Goal: Task Accomplishment & Management: Manage account settings

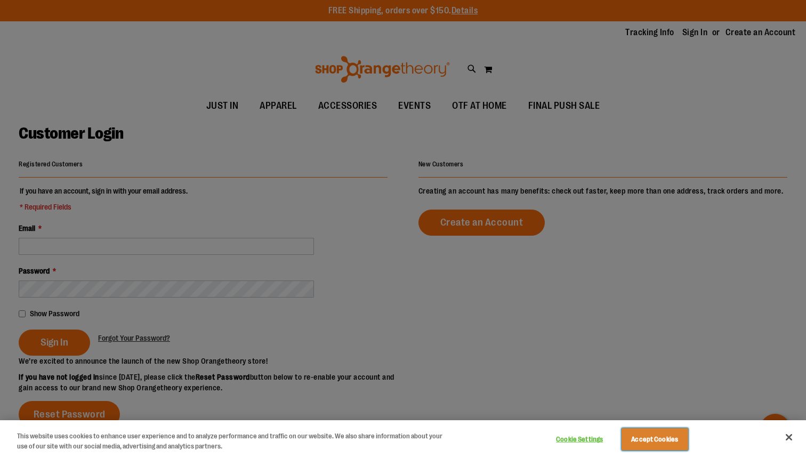
click at [651, 439] on button "Accept Cookies" at bounding box center [655, 439] width 67 height 22
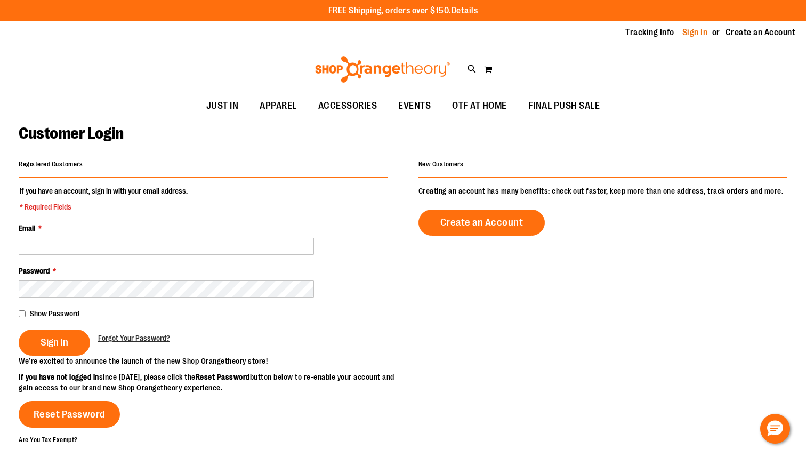
click at [696, 35] on link "Sign In" at bounding box center [696, 33] width 26 height 12
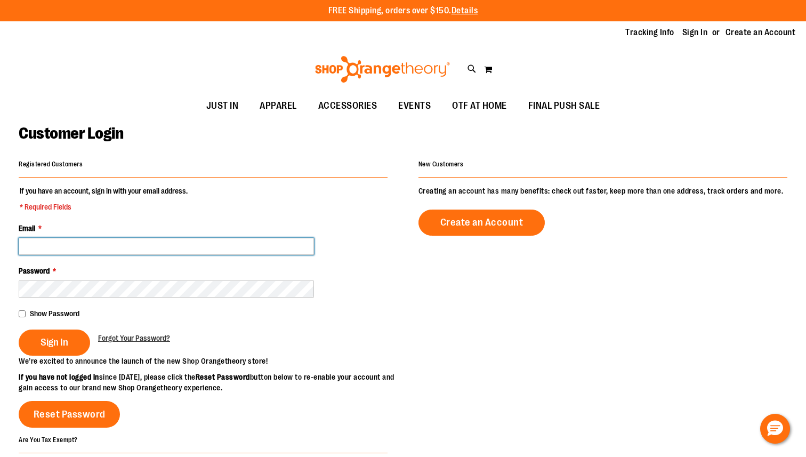
click at [165, 239] on input "Email *" at bounding box center [166, 246] width 295 height 17
type input "**********"
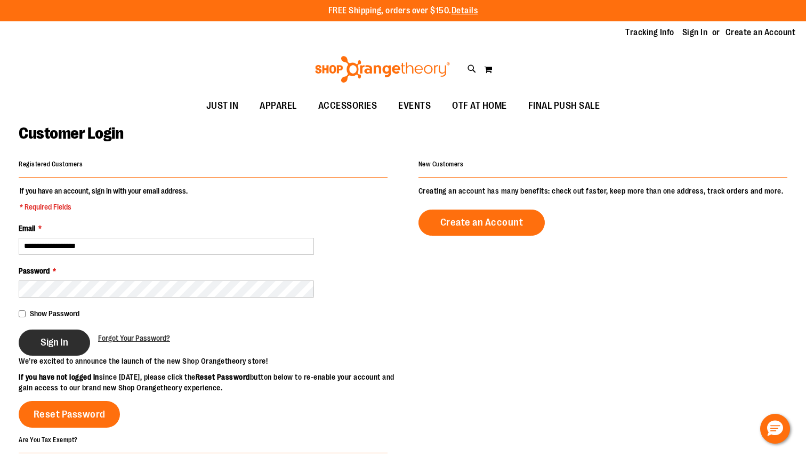
click at [58, 339] on span "Sign In" at bounding box center [55, 343] width 28 height 12
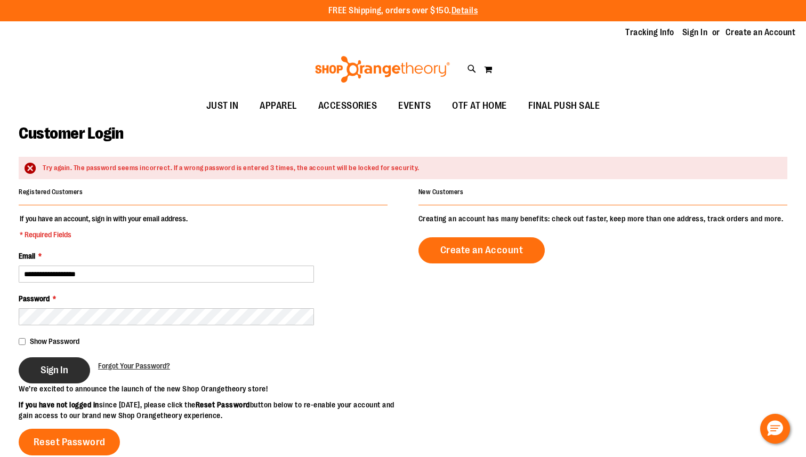
click at [51, 367] on span "Sign In" at bounding box center [55, 370] width 28 height 12
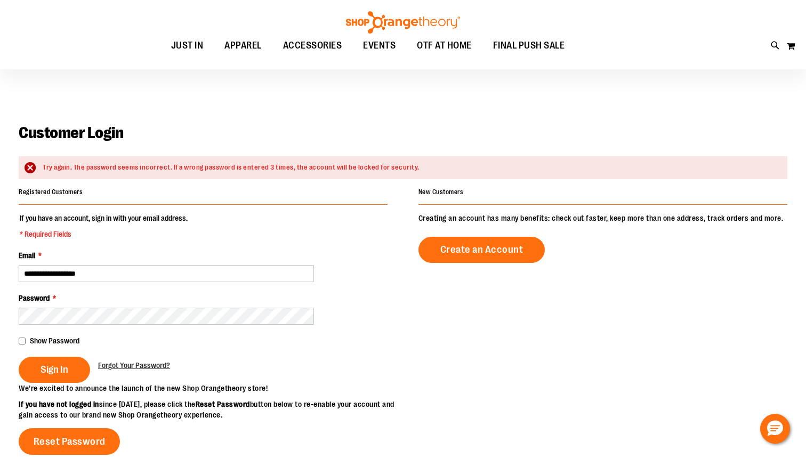
scroll to position [373, 0]
